Goal: Find specific page/section: Find specific page/section

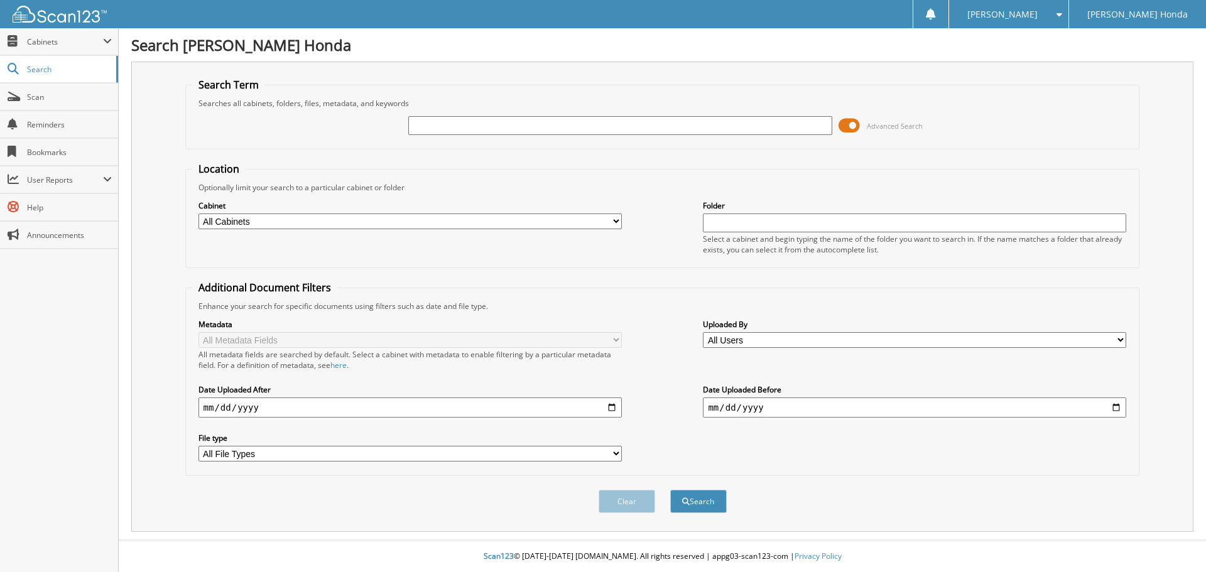
click at [858, 124] on span at bounding box center [849, 125] width 21 height 19
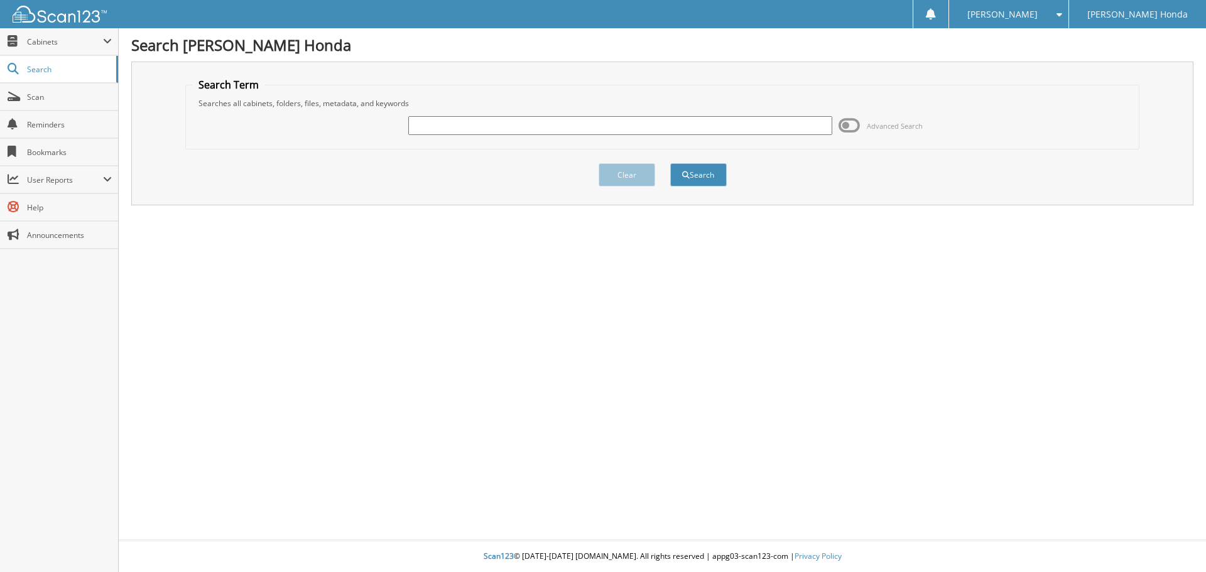
click at [438, 129] on input "text" at bounding box center [619, 125] width 423 height 19
type input "1176715"
click at [670, 163] on button "Search" at bounding box center [698, 174] width 57 height 23
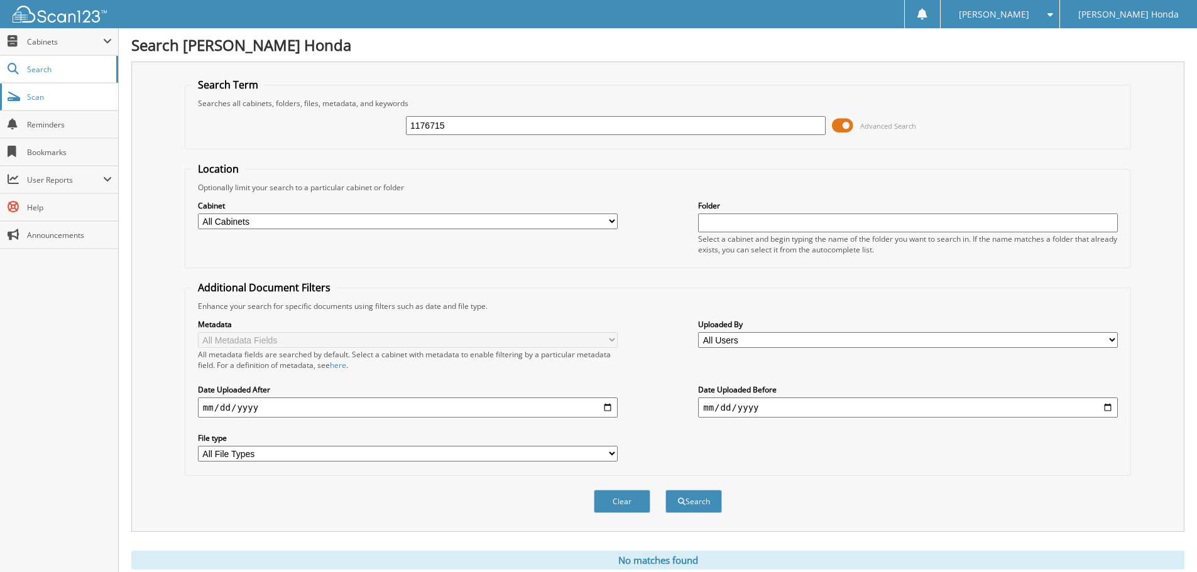
drag, startPoint x: 456, startPoint y: 119, endPoint x: 69, endPoint y: 99, distance: 387.6
click at [69, 101] on body "Donna S. Settings Logout Gerald Jones Honda Close Cabinets My Company Email Add…" at bounding box center [598, 307] width 1197 height 614
type input "116715"
click at [665, 490] on button "Search" at bounding box center [693, 501] width 57 height 23
click at [692, 500] on button "Search" at bounding box center [693, 501] width 57 height 23
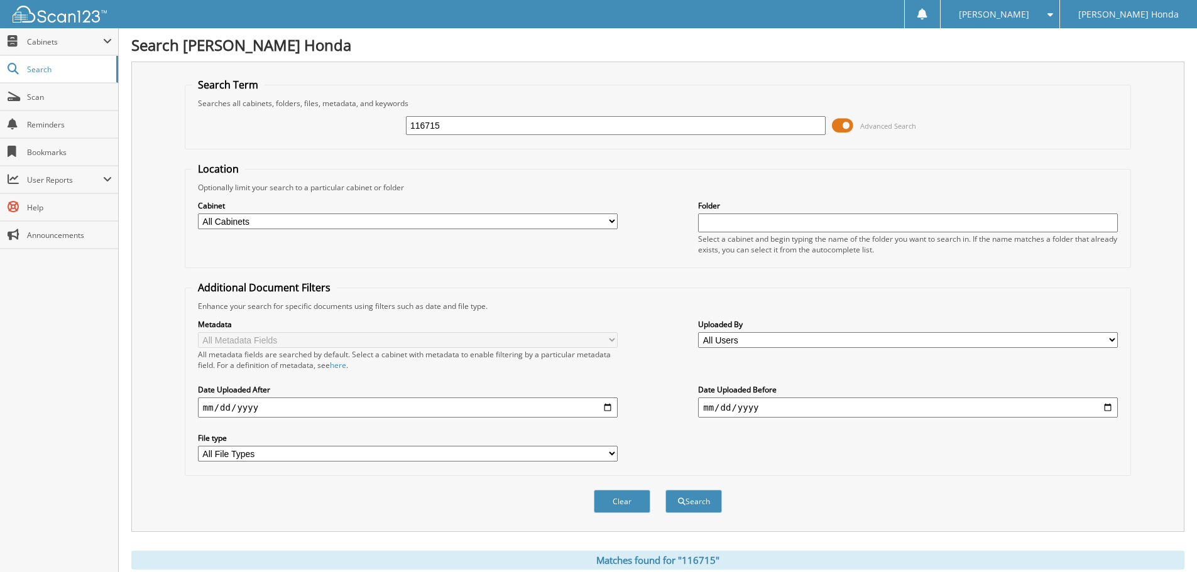
click at [844, 121] on span at bounding box center [842, 125] width 21 height 19
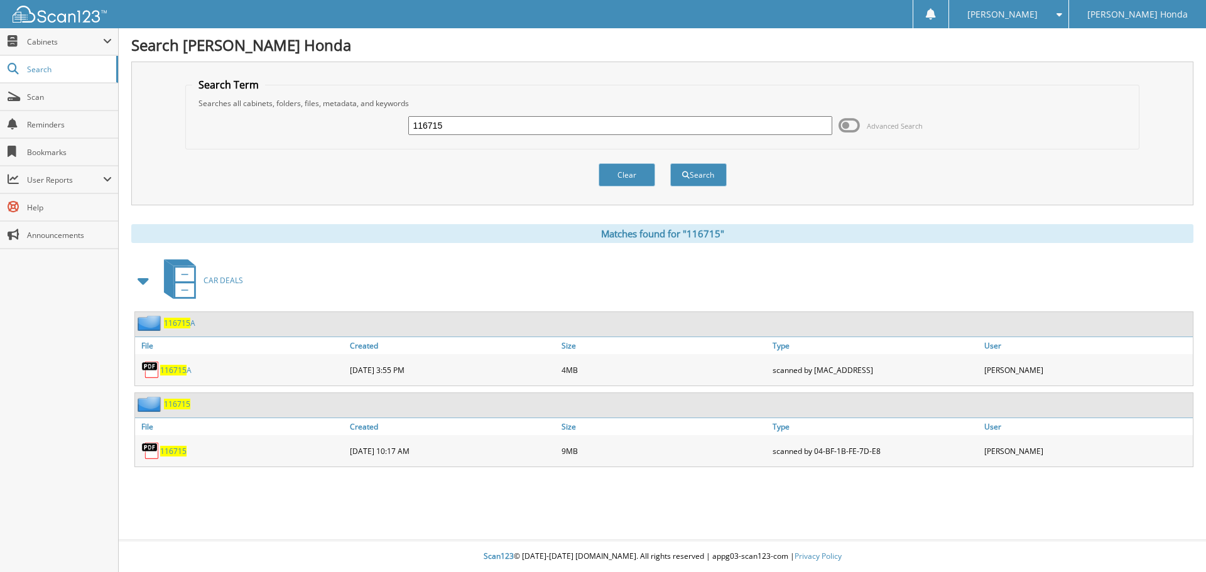
click at [173, 452] on span "116715" at bounding box center [173, 451] width 26 height 11
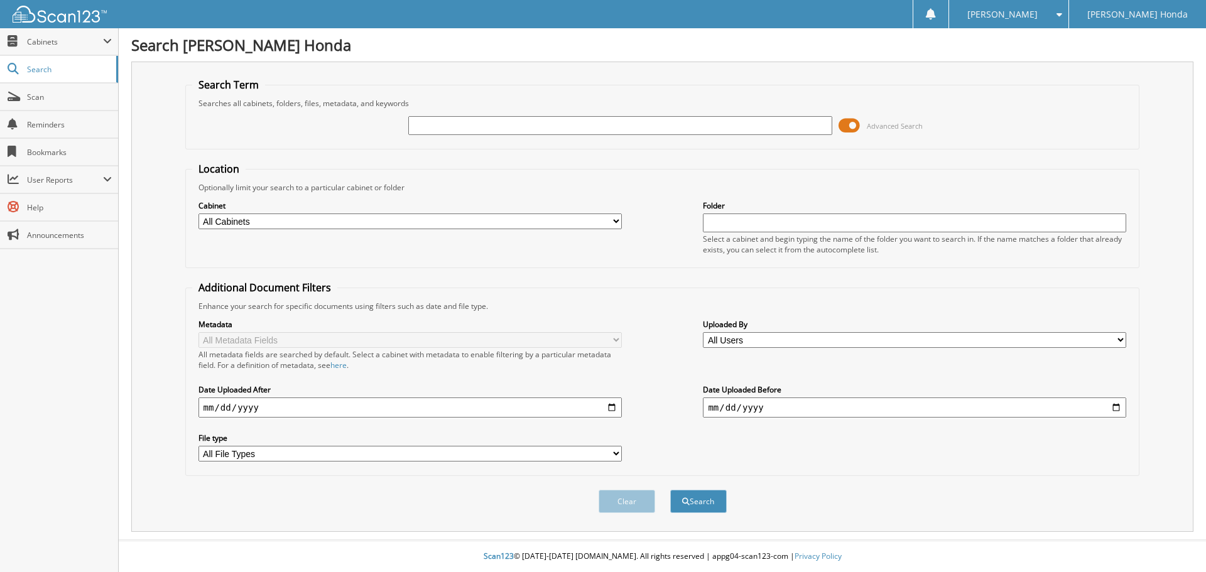
click at [439, 128] on input "text" at bounding box center [619, 125] width 423 height 19
type input "117514"
click at [858, 125] on span at bounding box center [849, 125] width 21 height 19
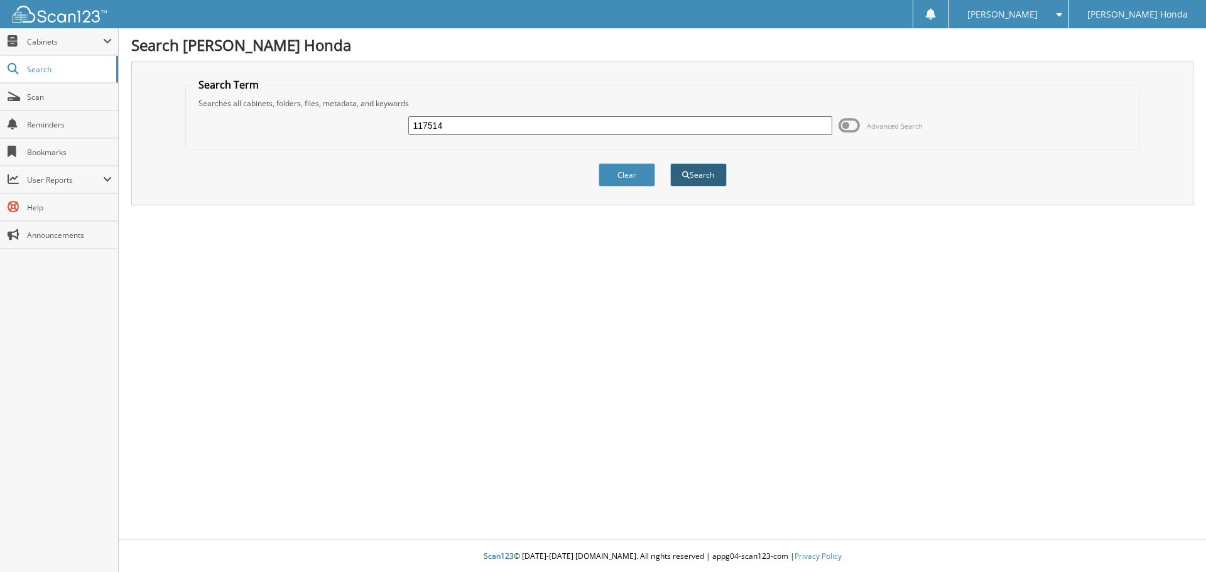
click at [701, 177] on button "Search" at bounding box center [698, 174] width 57 height 23
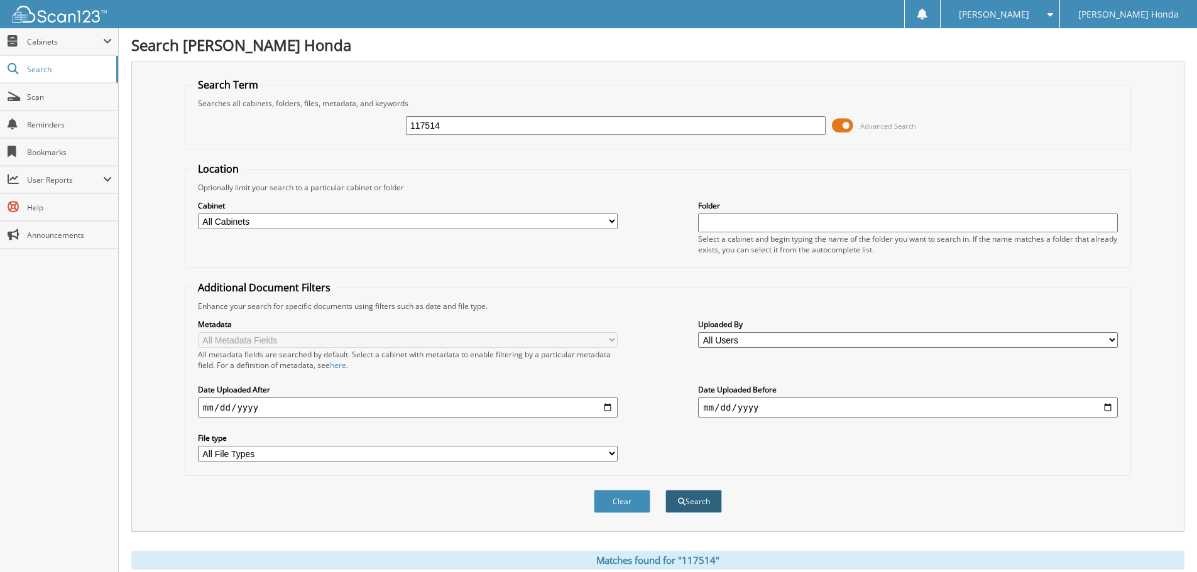
click at [705, 500] on button "Search" at bounding box center [693, 501] width 57 height 23
click at [852, 123] on span at bounding box center [842, 125] width 21 height 19
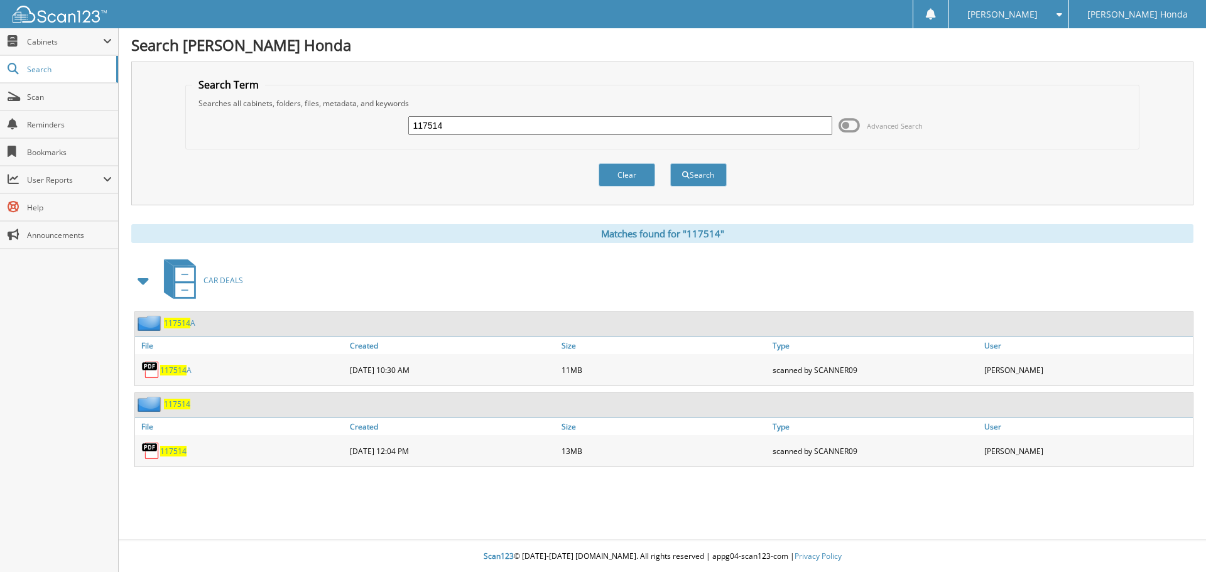
click at [170, 449] on span "117514" at bounding box center [173, 451] width 26 height 11
click at [178, 370] on span "117514" at bounding box center [173, 370] width 26 height 11
